Goal: Find specific page/section: Find specific page/section

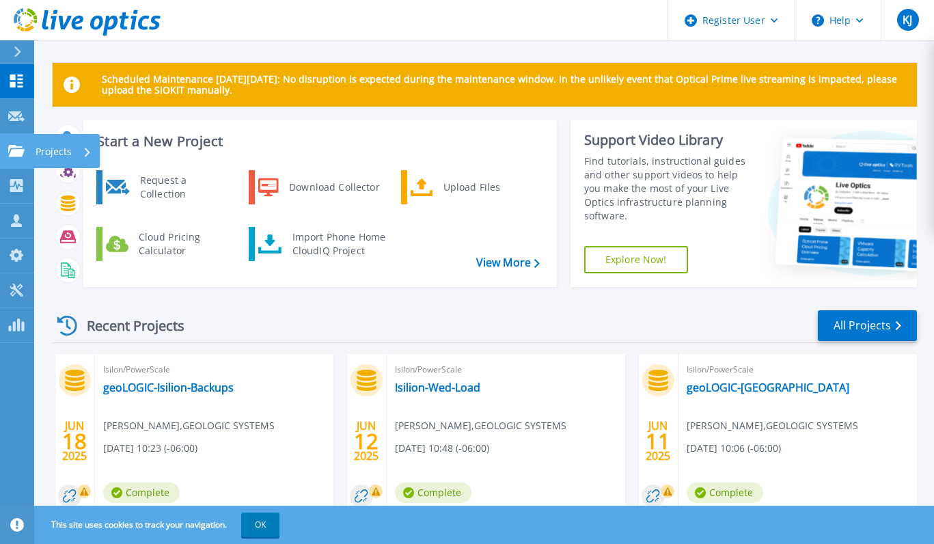
click at [28, 141] on link "Projects Projects" at bounding box center [17, 151] width 34 height 35
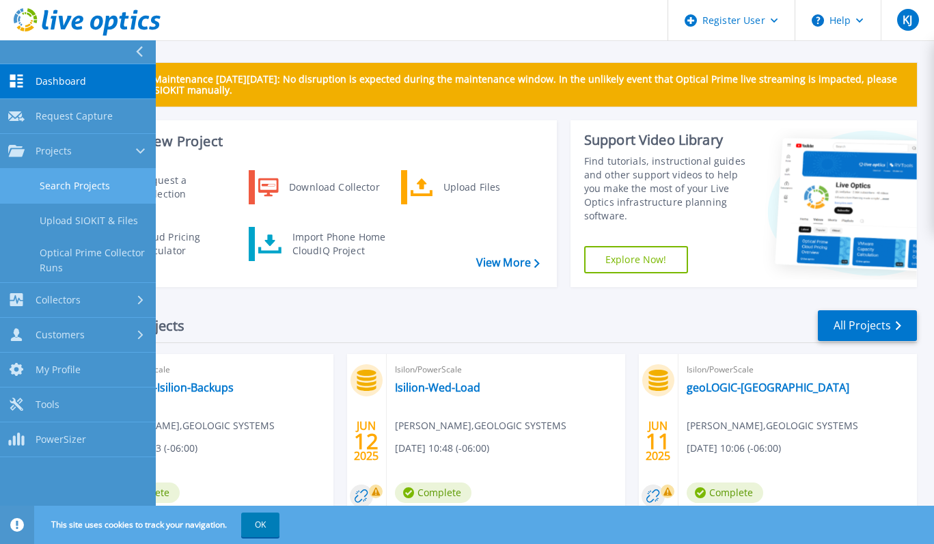
click at [130, 185] on link "Search Projects" at bounding box center [78, 186] width 156 height 35
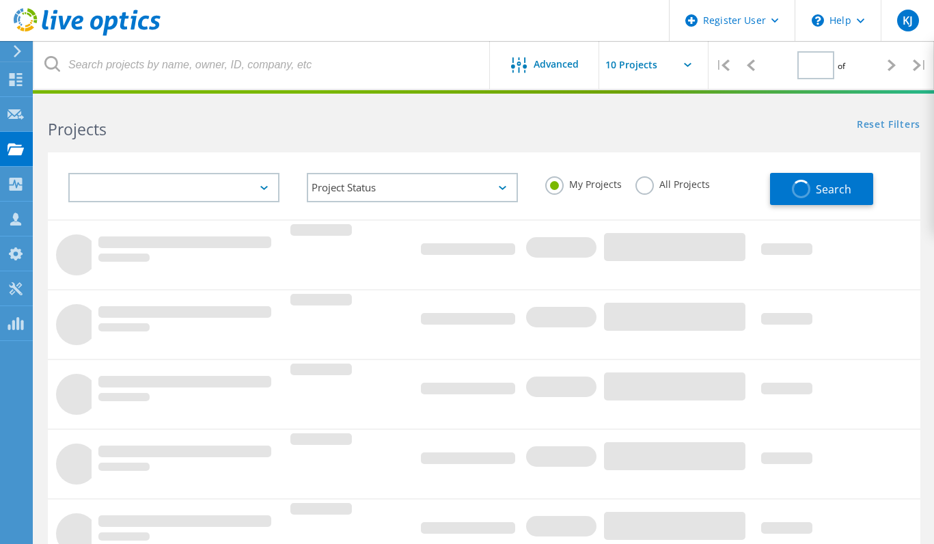
type input "1"
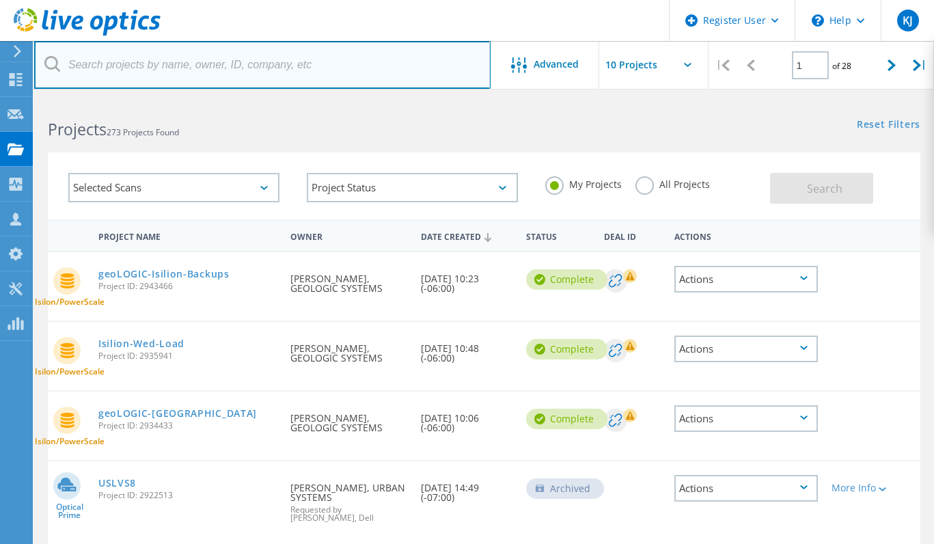
click at [208, 79] on input "text" at bounding box center [262, 65] width 456 height 48
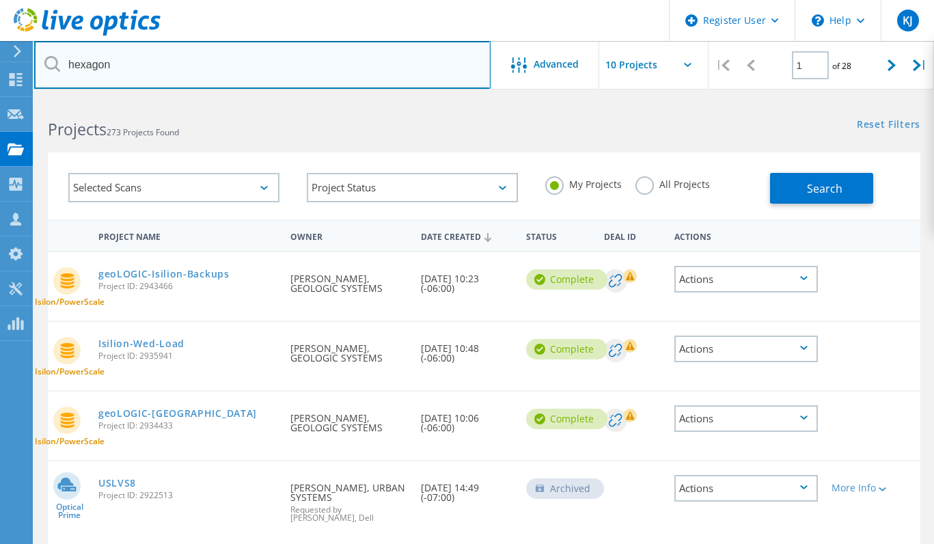
type input "hexagon"
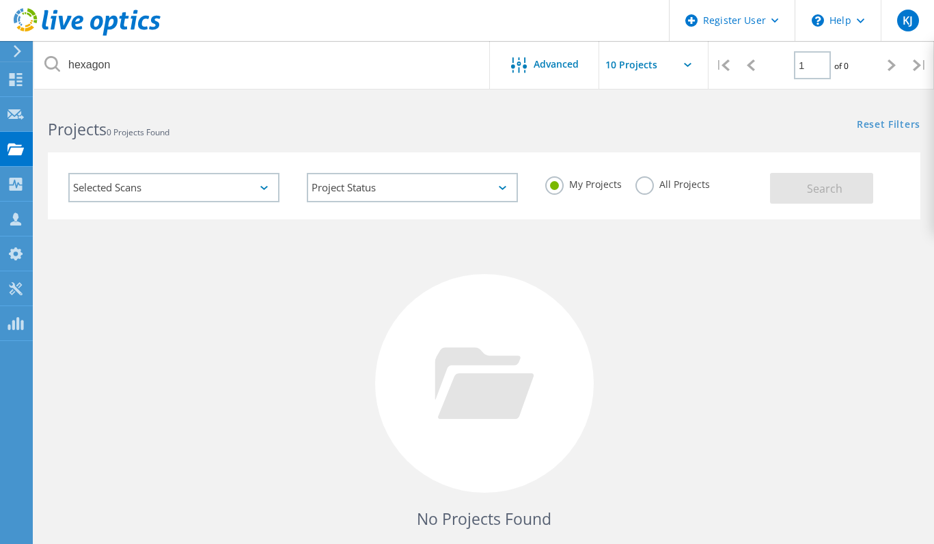
click at [662, 191] on div "All Projects" at bounding box center [672, 186] width 74 height 20
click at [654, 179] on label "All Projects" at bounding box center [672, 182] width 74 height 13
click at [0, 0] on input "All Projects" at bounding box center [0, 0] width 0 height 0
click at [832, 201] on button "Search" at bounding box center [821, 188] width 103 height 31
